Goal: Information Seeking & Learning: Learn about a topic

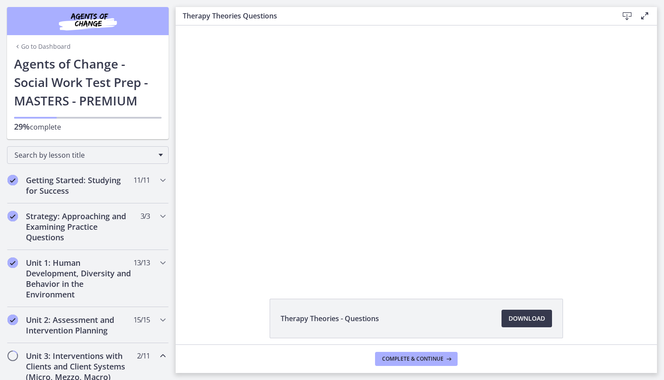
scroll to position [312, 0]
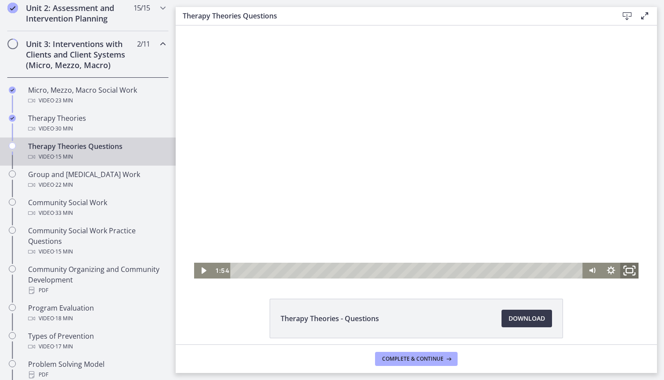
click at [631, 272] on icon "Fullscreen" at bounding box center [629, 270] width 22 height 19
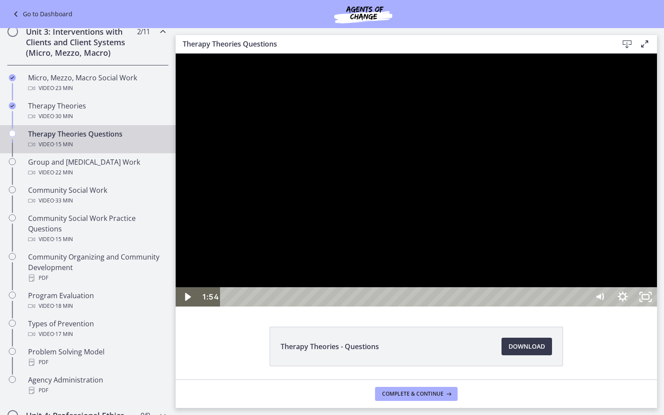
click at [657, 306] on div at bounding box center [416, 180] width 481 height 253
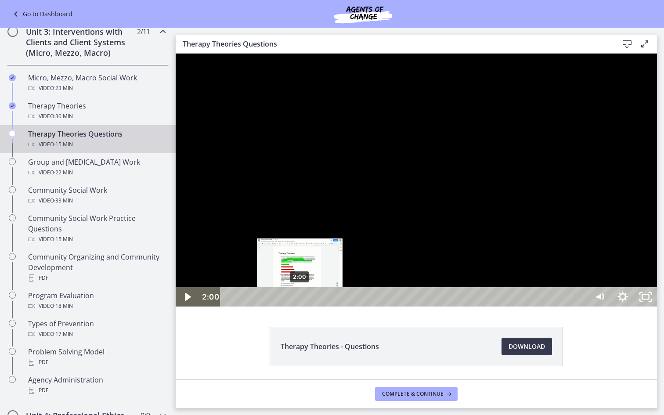
click at [300, 300] on div "Playbar" at bounding box center [299, 297] width 7 height 7
click at [304, 300] on div "Playbar" at bounding box center [304, 297] width 7 height 7
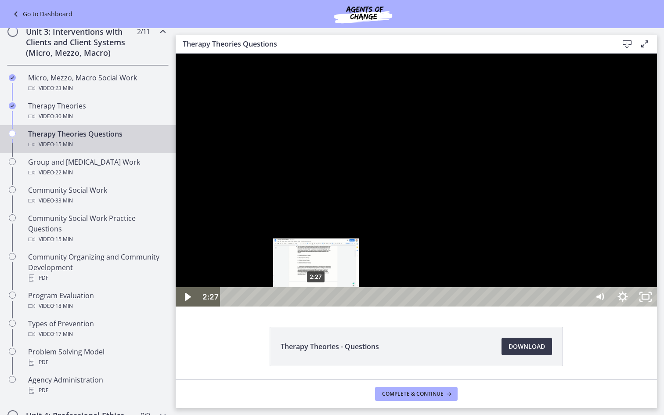
click at [316, 300] on div "Playbar" at bounding box center [316, 297] width 7 height 7
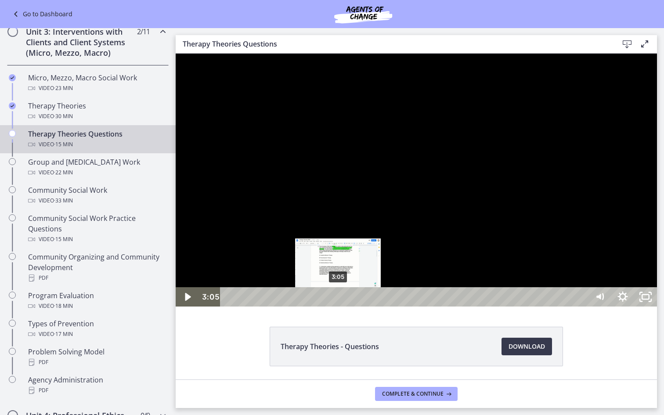
click at [338, 300] on div "Playbar" at bounding box center [338, 297] width 7 height 7
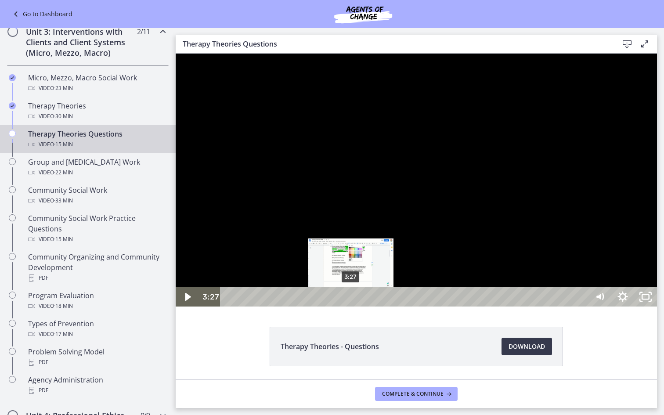
click at [351, 300] on div "Playbar" at bounding box center [351, 297] width 7 height 7
click at [356, 300] on div "Playbar" at bounding box center [352, 297] width 7 height 7
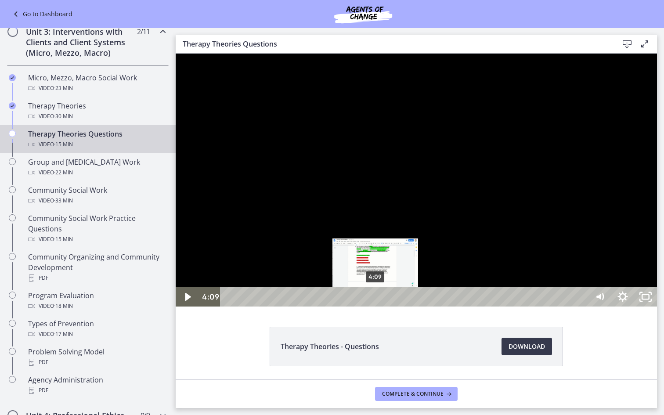
click at [376, 300] on div "Playbar" at bounding box center [375, 297] width 7 height 7
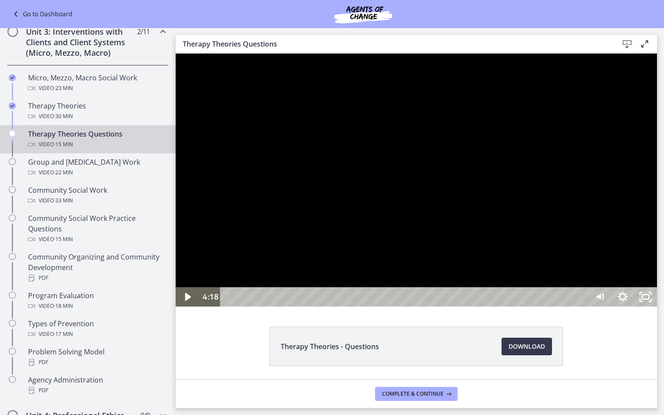
click at [381, 306] on div at bounding box center [416, 180] width 481 height 253
click at [402, 306] on div at bounding box center [416, 180] width 481 height 253
click at [657, 306] on icon "Unfullscreen" at bounding box center [645, 296] width 23 height 19
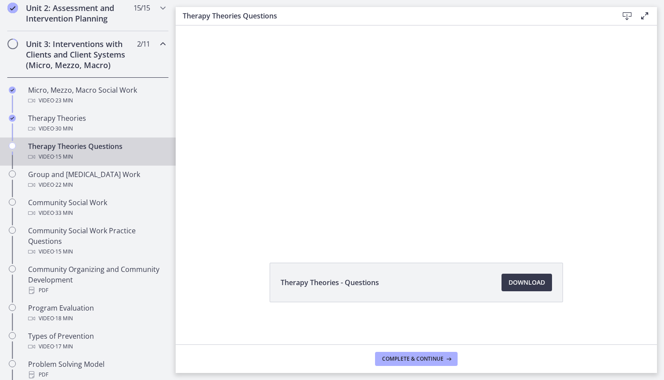
scroll to position [36, 0]
click at [407, 357] on span "Complete & continue" at bounding box center [412, 358] width 61 height 7
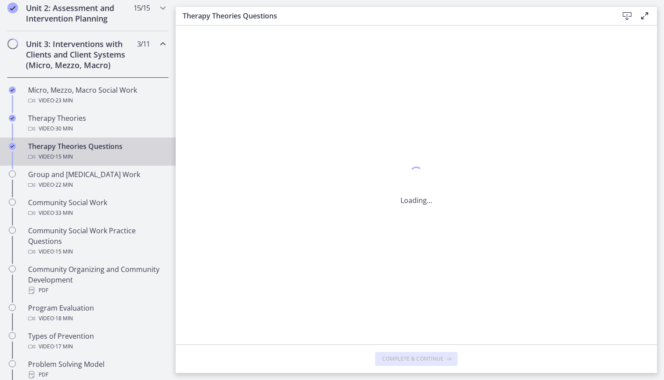
scroll to position [0, 0]
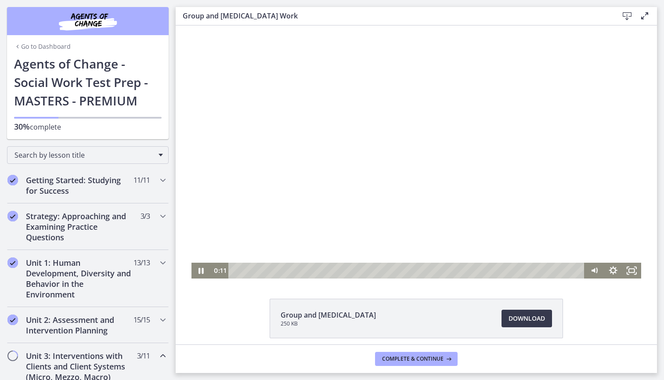
click at [242, 151] on div at bounding box center [416, 151] width 450 height 253
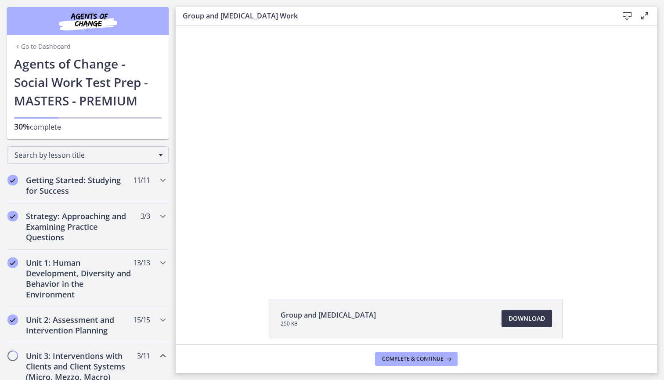
click at [26, 47] on link "Go to Dashboard" at bounding box center [42, 46] width 57 height 9
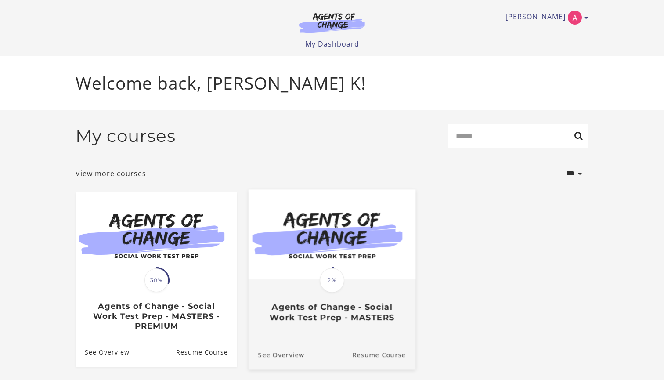
click at [331, 265] on img at bounding box center [331, 234] width 167 height 90
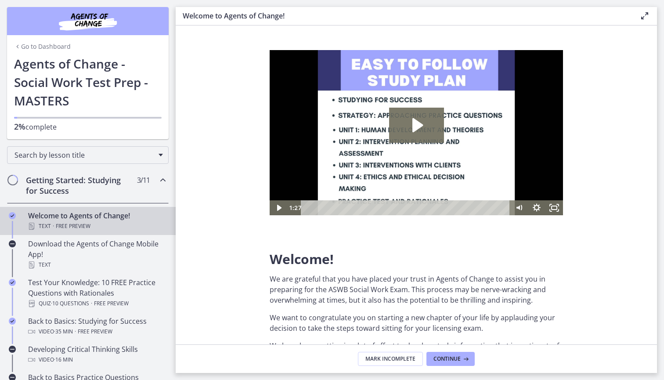
click at [47, 46] on link "Go to Dashboard" at bounding box center [42, 46] width 57 height 9
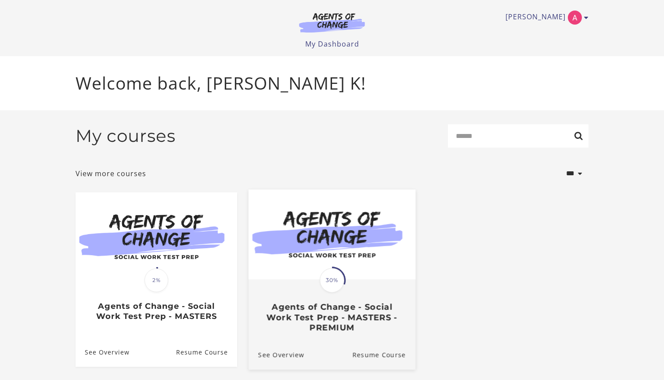
click at [335, 302] on div "Translation missing: en.liquid.partials.dashboard_course_card.progress_descript…" at bounding box center [331, 306] width 167 height 52
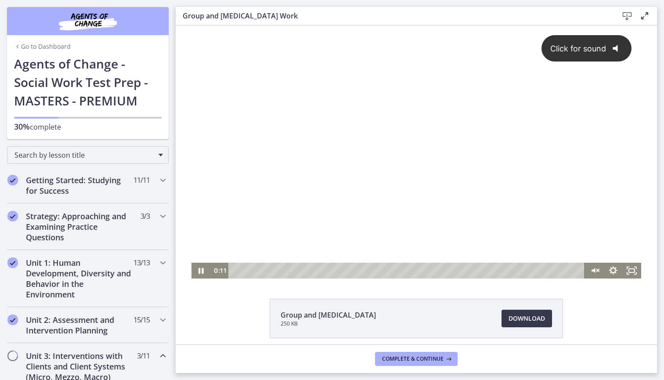
click at [457, 161] on div "Click for sound @keyframes VOLUME_SMALL_WAVE_FLASH { 0% { opacity: 0; } 33% { o…" at bounding box center [416, 143] width 450 height 237
click at [457, 161] on div at bounding box center [416, 151] width 450 height 253
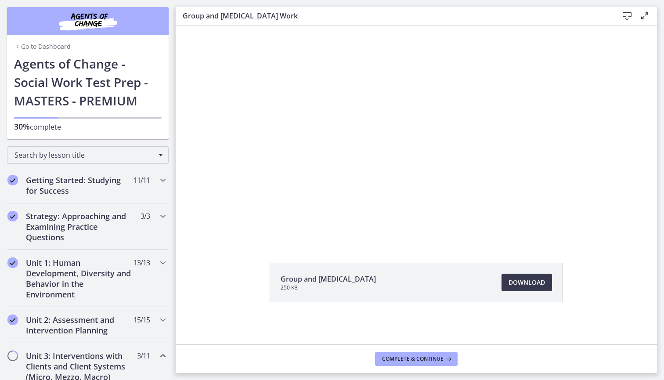
scroll to position [36, 0]
click at [525, 287] on span "Download Opens in a new window" at bounding box center [526, 282] width 36 height 11
